Goal: Transaction & Acquisition: Subscribe to service/newsletter

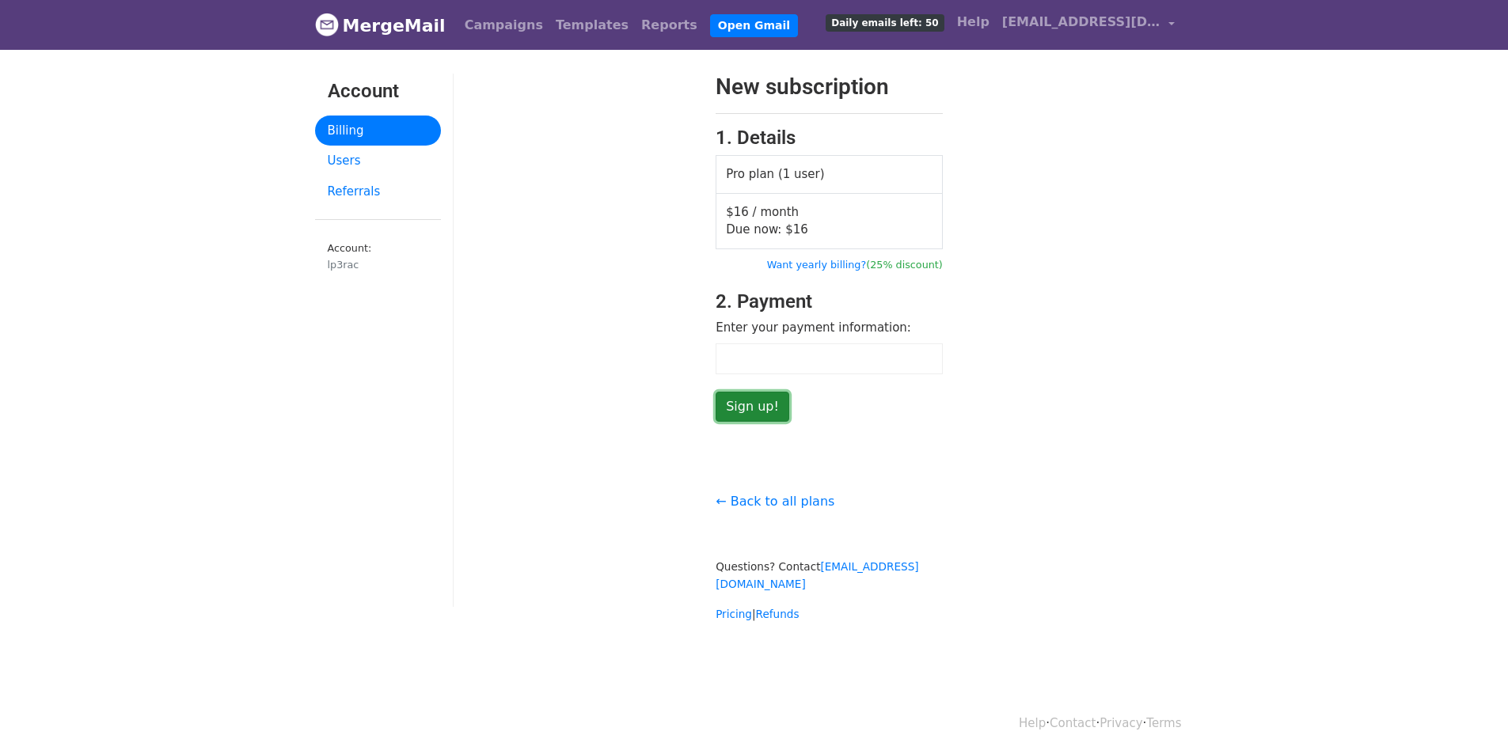
click at [757, 401] on input "Sign up!" at bounding box center [752, 407] width 74 height 30
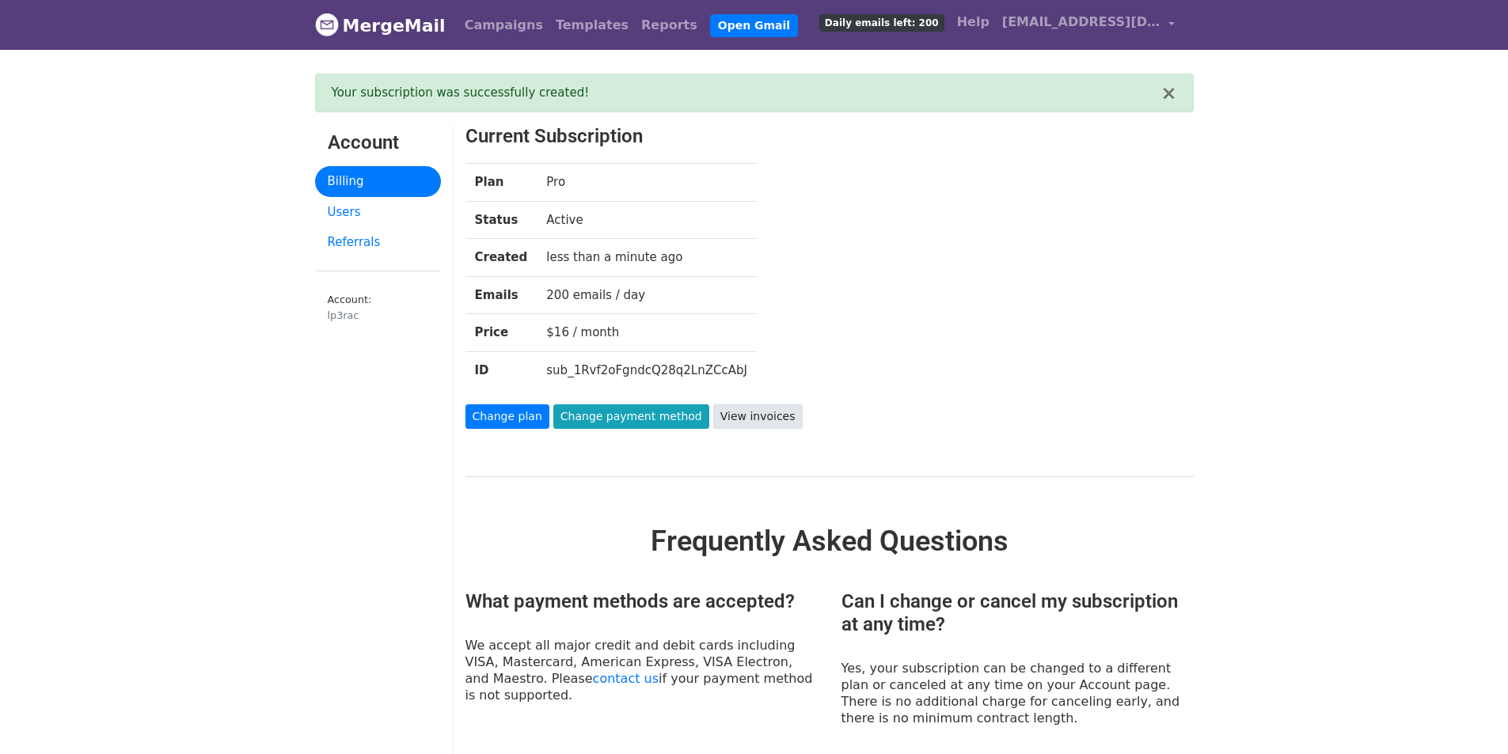
click at [742, 412] on link "View invoices" at bounding box center [757, 416] width 89 height 25
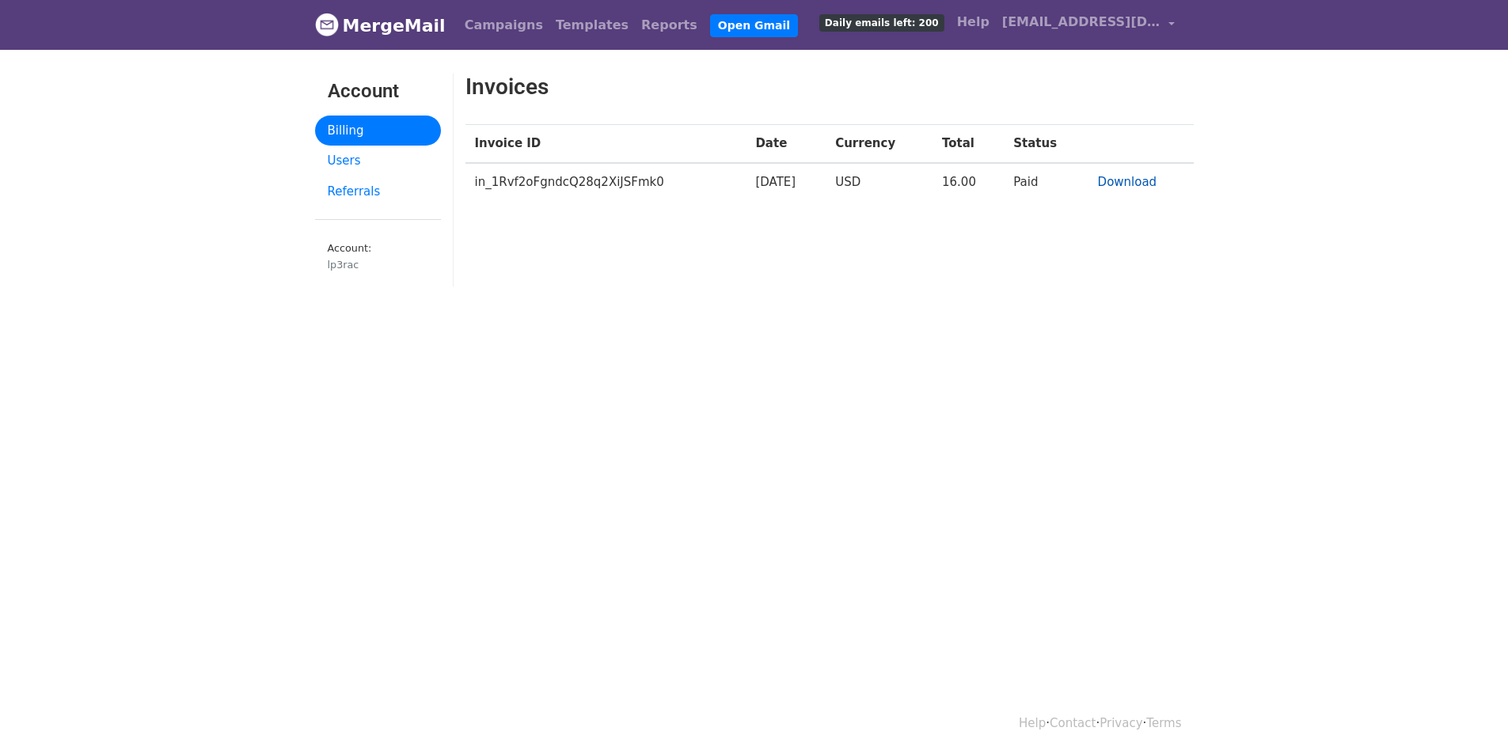
click at [1137, 179] on link "Download" at bounding box center [1127, 182] width 59 height 14
click at [476, 25] on link "Campaigns" at bounding box center [503, 25] width 91 height 32
